Goal: Task Accomplishment & Management: Manage account settings

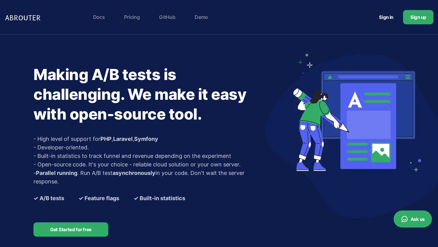
click at [394, 14] on link "Sign in" at bounding box center [386, 17] width 29 height 11
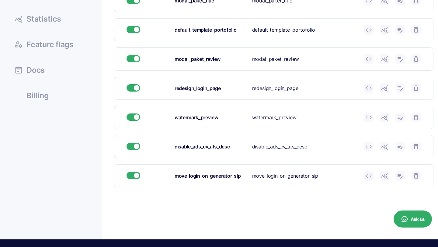
scroll to position [155, 0]
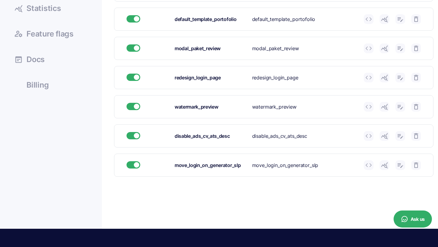
click at [401, 164] on icon at bounding box center [400, 165] width 7 height 7
type input "move_login_on_generator_slp"
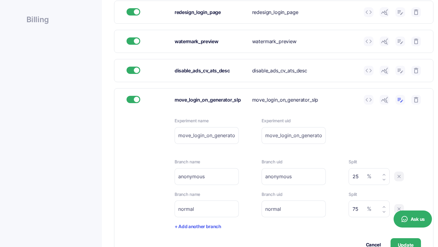
scroll to position [221, 0]
drag, startPoint x: 360, startPoint y: 176, endPoint x: 336, endPoint y: 176, distance: 23.4
click at [336, 176] on div "Branch name anonymous Please enter branch name. Branch uid anonymous Please ent…" at bounding box center [298, 171] width 247 height 26
type input "5"
drag, startPoint x: 357, startPoint y: 202, endPoint x: 346, endPoint y: 202, distance: 11.3
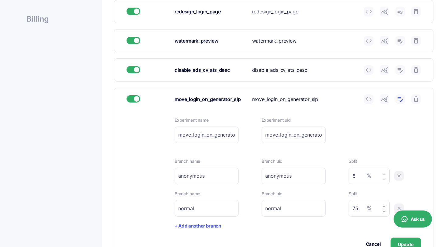
click at [346, 202] on div "Branch name normal Please enter branch name. Branch uid normal Please enter bra…" at bounding box center [298, 204] width 247 height 26
drag, startPoint x: 354, startPoint y: 205, endPoint x: 328, endPoint y: 206, distance: 25.6
click at [328, 206] on div "Branch name normal Please enter branch name. Branch uid normal Please enter bra…" at bounding box center [298, 204] width 247 height 26
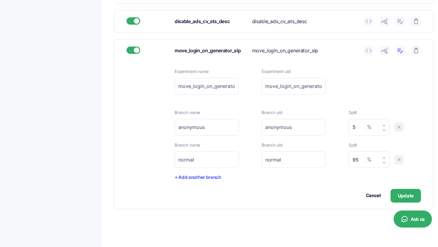
scroll to position [268, 0]
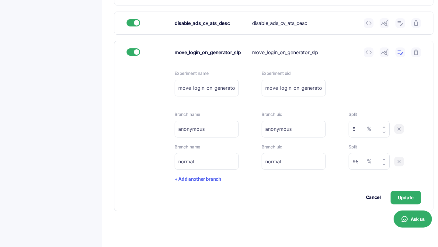
type input "95"
click at [346, 204] on div "Cancel Update" at bounding box center [298, 198] width 247 height 14
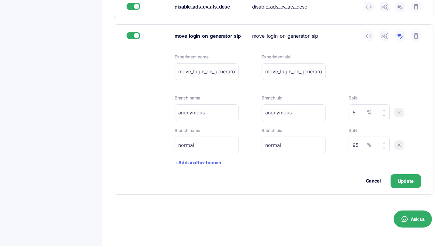
click at [400, 181] on button "Update" at bounding box center [406, 181] width 30 height 14
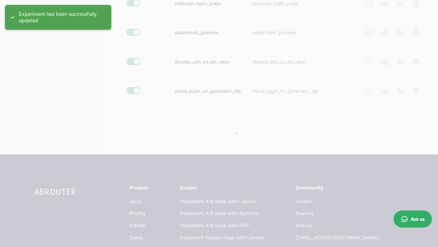
scroll to position [228, 0]
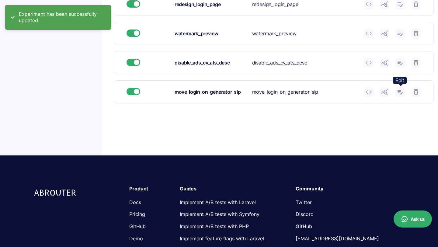
click at [398, 94] on icon at bounding box center [400, 91] width 7 height 7
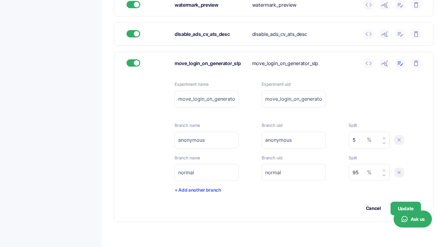
scroll to position [0, 0]
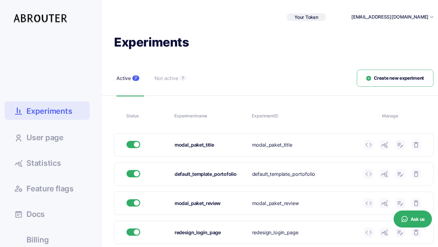
click at [31, 60] on ul "Experiments User page Statistics Docs" at bounding box center [47, 140] width 85 height 213
